Goal: Information Seeking & Learning: Learn about a topic

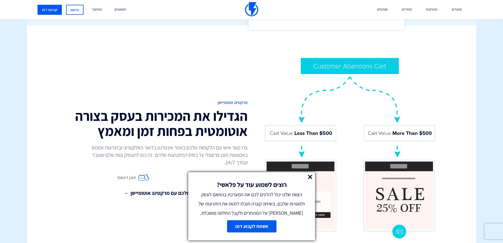
scroll to position [423, 0]
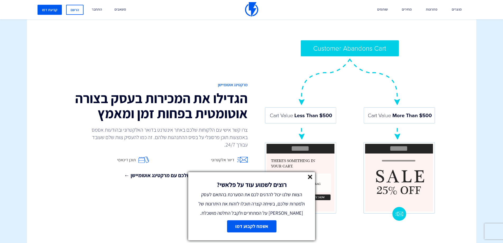
click at [309, 175] on line at bounding box center [310, 177] width 4 height 4
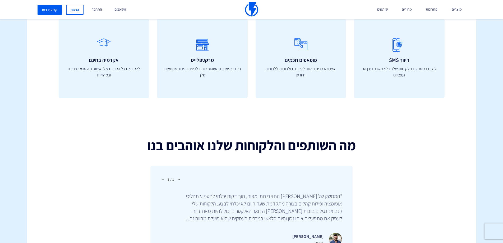
scroll to position [1825, 0]
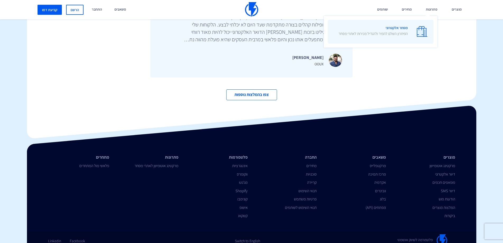
click at [417, 28] on img at bounding box center [422, 31] width 11 height 11
click at [420, 30] on img at bounding box center [422, 31] width 11 height 11
click at [390, 33] on p "הפיתרון השלם להמיר ולהגדיל מכירות לאתרי מסחר" at bounding box center [373, 33] width 69 height 5
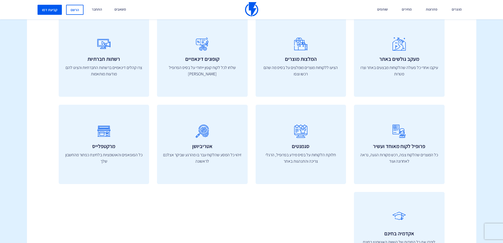
scroll to position [1930, 0]
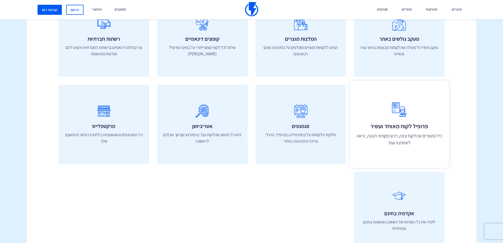
click at [404, 108] on icon at bounding box center [399, 109] width 88 height 21
click at [408, 132] on div "פרופיל לקוח מאוחד ועשיר כל המוצרים שהלקוח צפה, רכש מקורות הגעה, נראה לאחרונה וע…" at bounding box center [399, 124] width 100 height 87
click at [400, 140] on p "כל המוצרים שהלקוח צפה, רכש מקורות הגעה, נראה לאחרונה ועוד" at bounding box center [399, 139] width 88 height 14
click at [388, 150] on div "פרופיל לקוח מאוחד ועשיר כל המוצרים שהלקוח צפה, רכש מקורות הגעה, נראה לאחרונה וע…" at bounding box center [399, 124] width 100 height 87
